Goal: Use online tool/utility: Use online tool/utility

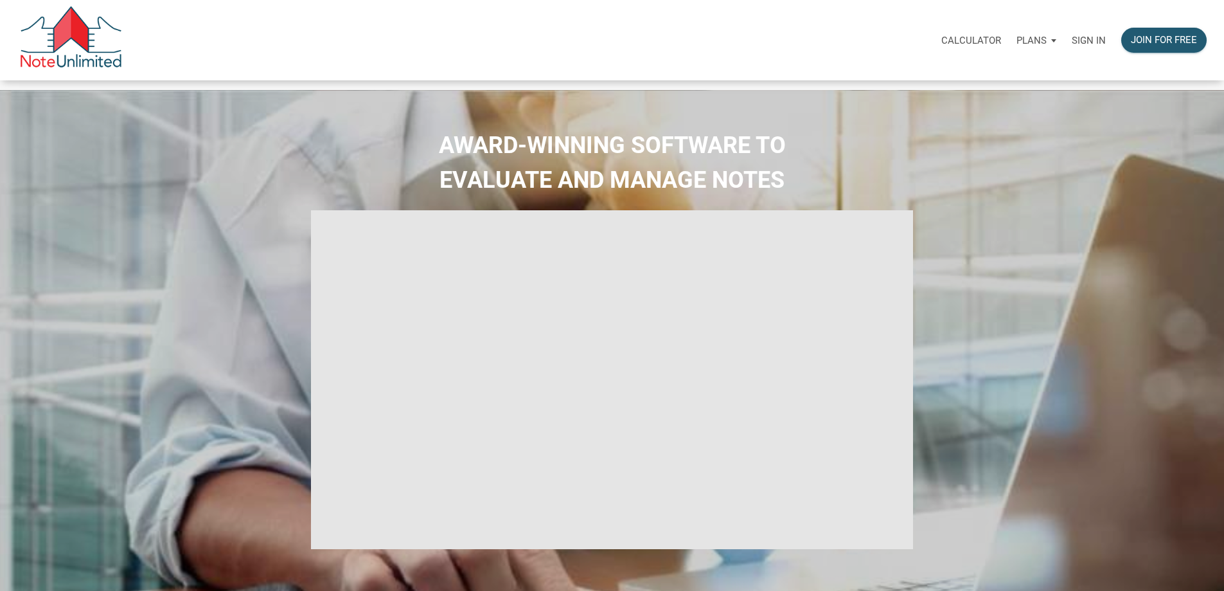
type input "Introduction to new features"
select select
click at [1072, 42] on p "Sign in" at bounding box center [1089, 41] width 34 height 12
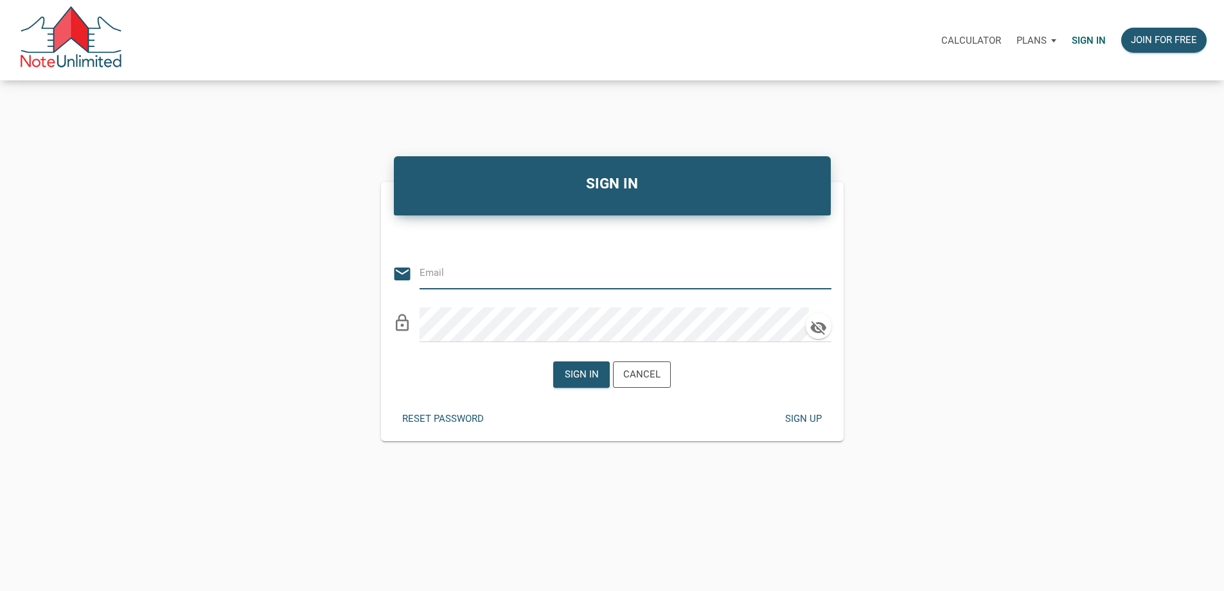
type input "[EMAIL_ADDRESS][DOMAIN_NAME]"
click at [578, 387] on div "Sign in" at bounding box center [581, 374] width 55 height 25
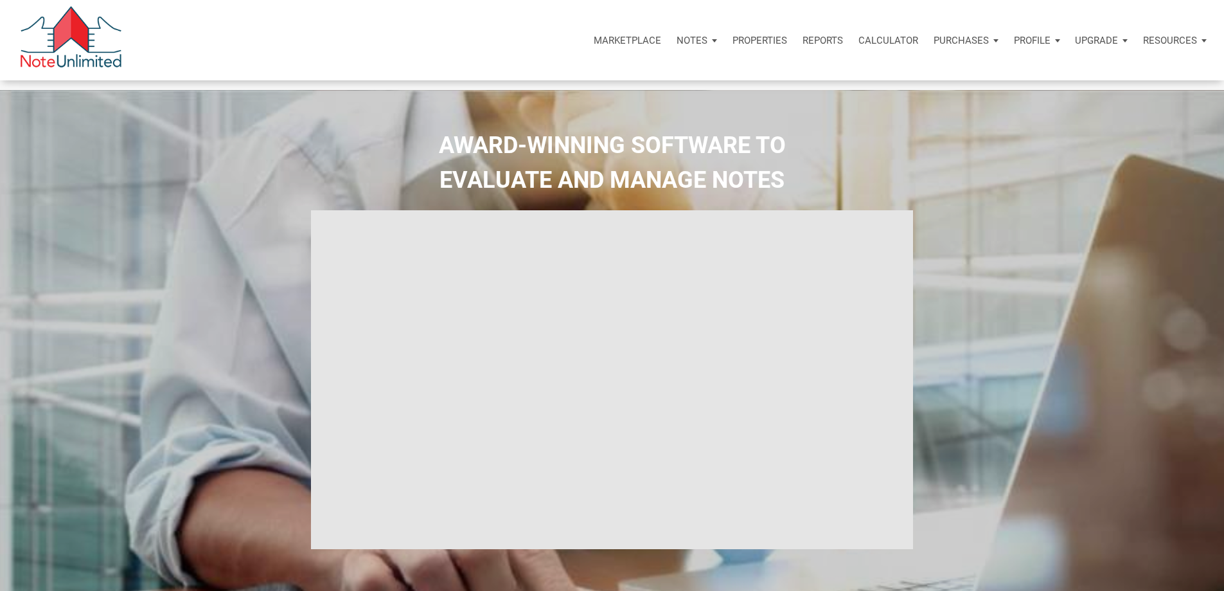
type input "Introduction to new features"
select select
click at [859, 38] on p "Calculator" at bounding box center [889, 41] width 60 height 12
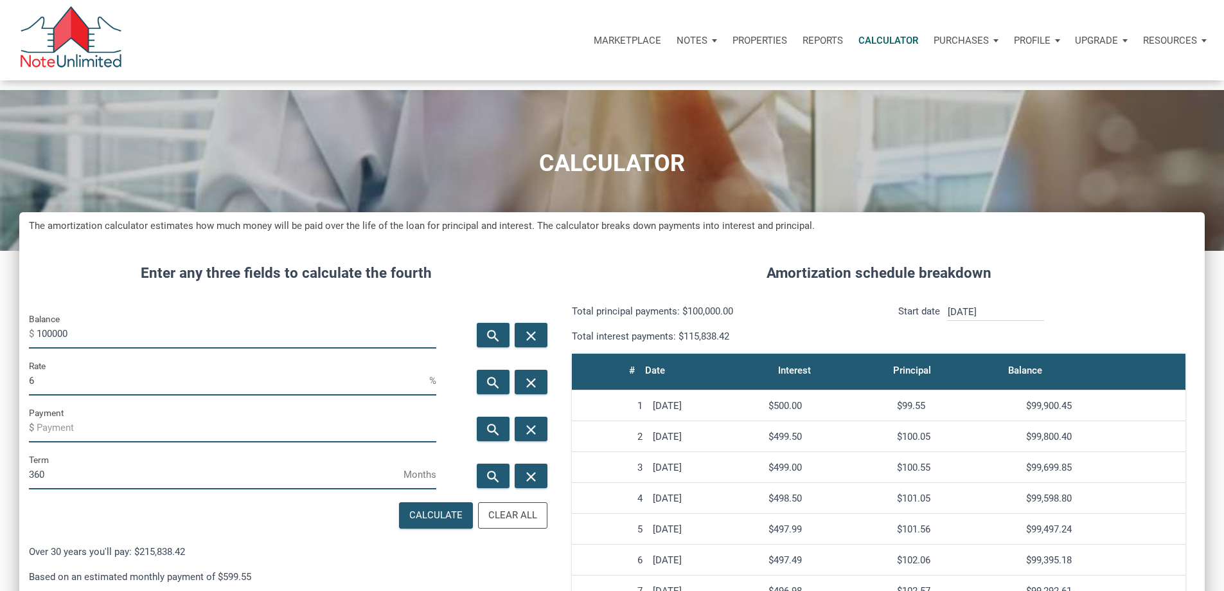
scroll to position [786, 1166]
drag, startPoint x: 140, startPoint y: 352, endPoint x: 0, endPoint y: 353, distance: 140.1
click at [0, 353] on div "CALCULATOR The amortization calculator estimates how much money will be paid ov…" at bounding box center [612, 504] width 1224 height 829
drag, startPoint x: 83, startPoint y: 418, endPoint x: 1, endPoint y: 413, distance: 82.4
click at [1, 413] on div "CALCULATOR The amortization calculator estimates how much money will be paid ov…" at bounding box center [612, 504] width 1224 height 829
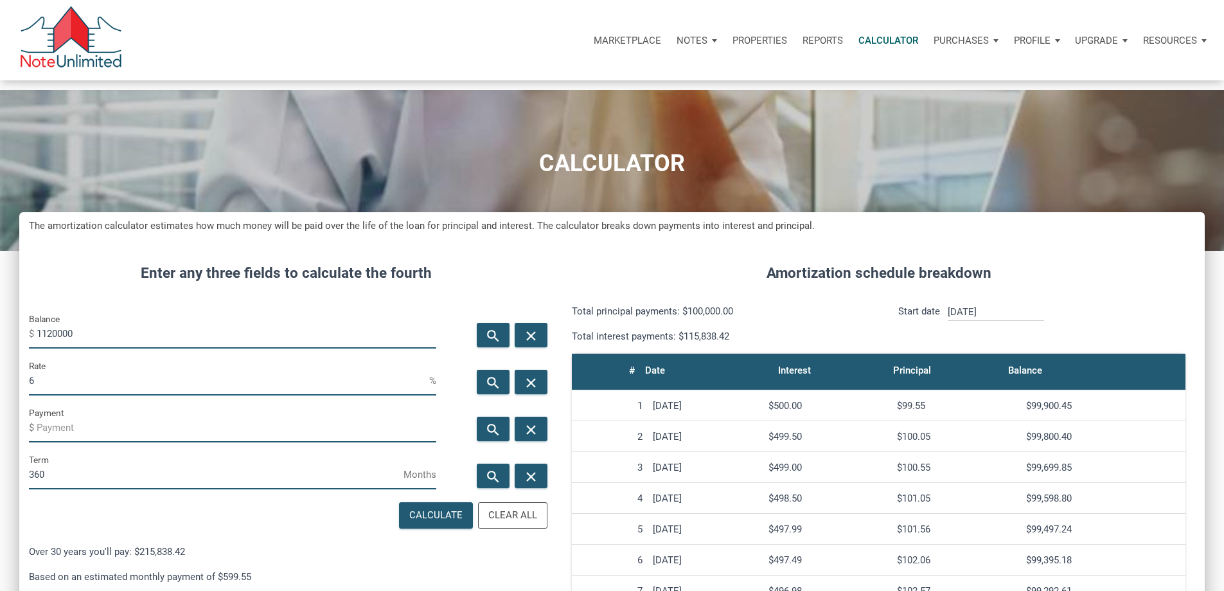
click at [132, 348] on input "1120000" at bounding box center [237, 333] width 400 height 29
type input "112000"
drag, startPoint x: 62, startPoint y: 404, endPoint x: 15, endPoint y: 411, distance: 46.7
click at [15, 411] on div "CALCULATOR The amortization calculator estimates how much money will be paid ov…" at bounding box center [612, 504] width 1224 height 829
click at [58, 395] on input "6" at bounding box center [229, 380] width 400 height 29
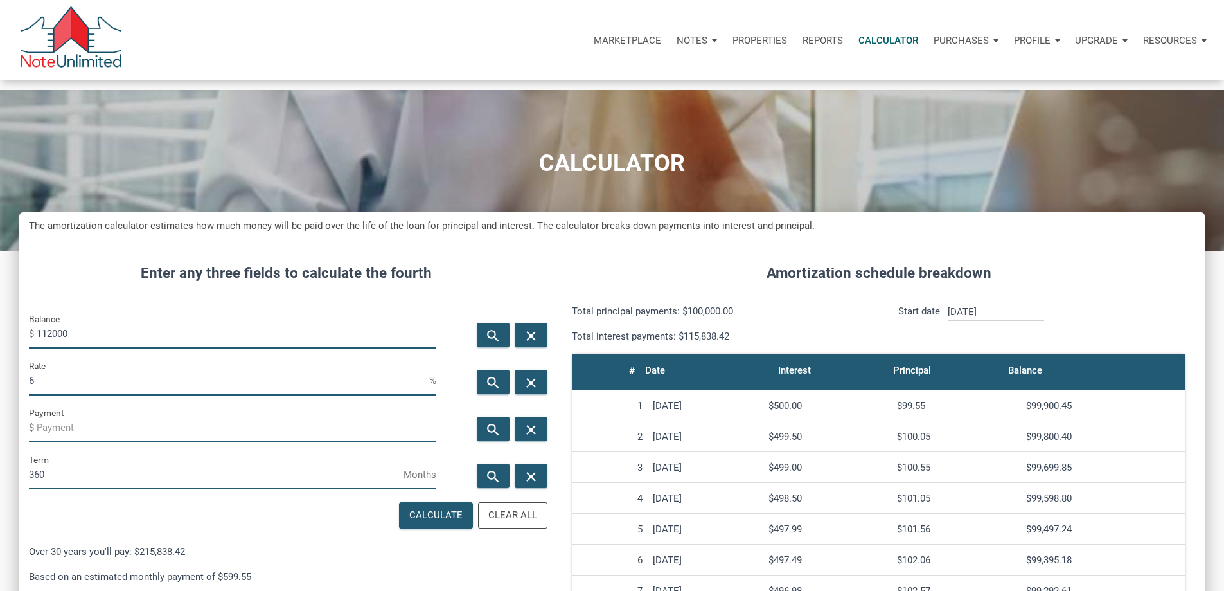
drag, startPoint x: 62, startPoint y: 408, endPoint x: 32, endPoint y: 410, distance: 29.6
click at [33, 405] on div "Rate 6 %" at bounding box center [232, 381] width 427 height 47
click at [60, 395] on input "6" at bounding box center [229, 380] width 400 height 29
drag, startPoint x: 60, startPoint y: 409, endPoint x: 51, endPoint y: 409, distance: 8.4
click at [51, 395] on input "6" at bounding box center [229, 380] width 400 height 29
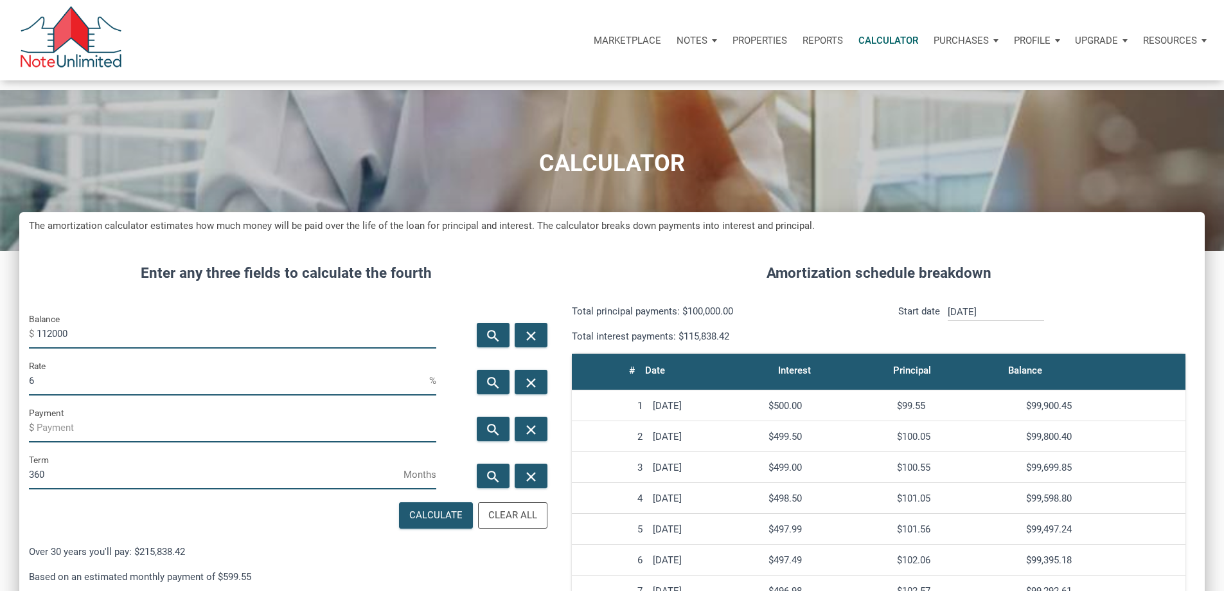
click at [67, 395] on input "6" at bounding box center [229, 380] width 400 height 29
drag, startPoint x: 67, startPoint y: 409, endPoint x: 29, endPoint y: 416, distance: 38.6
click at [29, 416] on div "Enter any three fields to calculate the fourth Balance $ 112000 search close Ra…" at bounding box center [285, 581] width 533 height 676
type input "2"
click at [485, 437] on icon "search" at bounding box center [492, 429] width 15 height 16
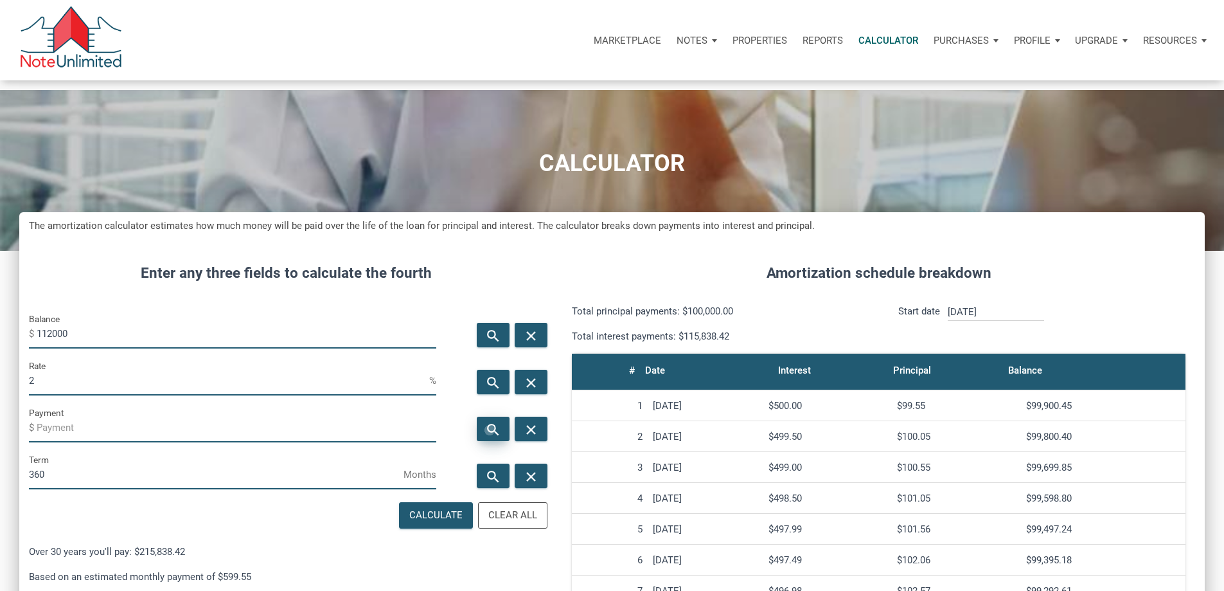
type input "-413.97"
drag, startPoint x: 102, startPoint y: 411, endPoint x: 26, endPoint y: 412, distance: 75.8
click at [32, 412] on div "Enter any three fields to calculate the fourth Balance $ 112000 search close Ra…" at bounding box center [285, 581] width 533 height 676
type input "3"
click at [485, 437] on icon "search" at bounding box center [492, 429] width 15 height 16
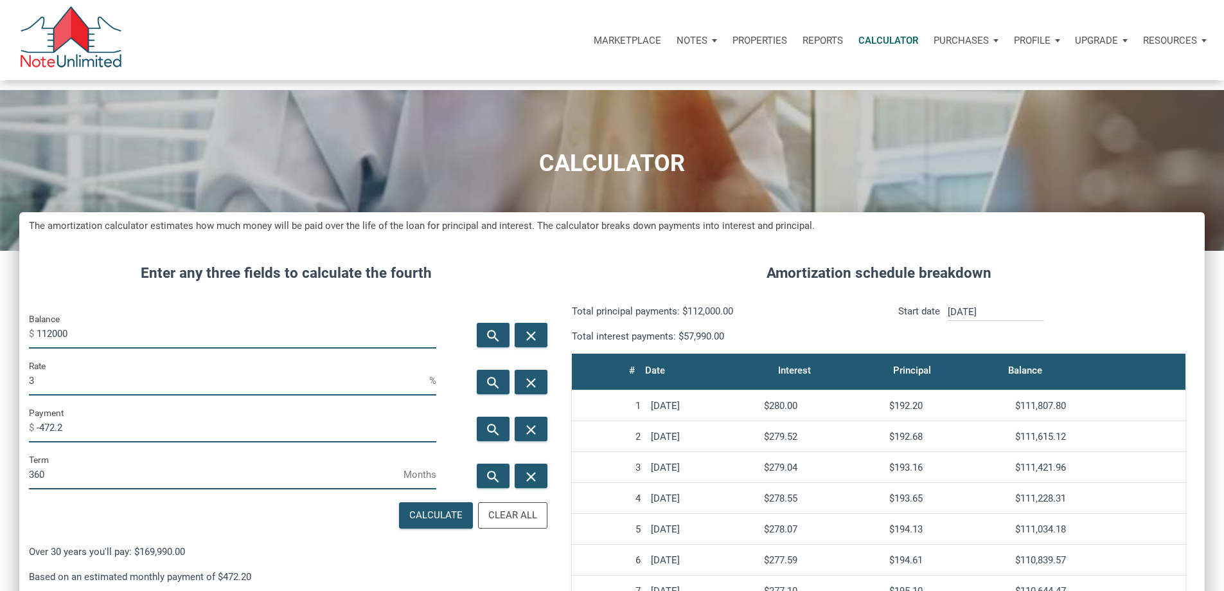
drag, startPoint x: 110, startPoint y: 460, endPoint x: 26, endPoint y: 465, distance: 83.7
click at [26, 465] on div "CALCULATOR The amortization calculator estimates how much money will be paid ov…" at bounding box center [612, 504] width 1224 height 829
type input "-450"
drag, startPoint x: 485, startPoint y: 522, endPoint x: 454, endPoint y: 500, distance: 37.3
click at [485, 484] on icon "search" at bounding box center [492, 476] width 15 height 16
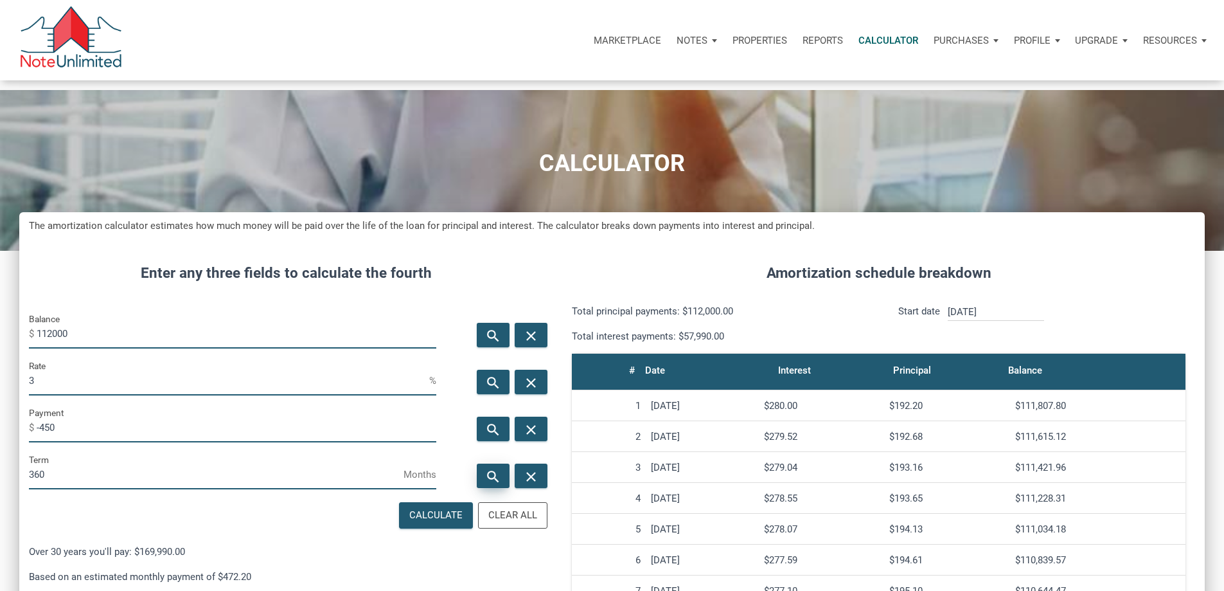
type input "390"
drag, startPoint x: 120, startPoint y: 355, endPoint x: 21, endPoint y: 362, distance: 99.9
click at [21, 362] on div "CALCULATOR The amortization calculator estimates how much money will be paid ov…" at bounding box center [612, 504] width 1224 height 829
